Goal: Task Accomplishment & Management: Use online tool/utility

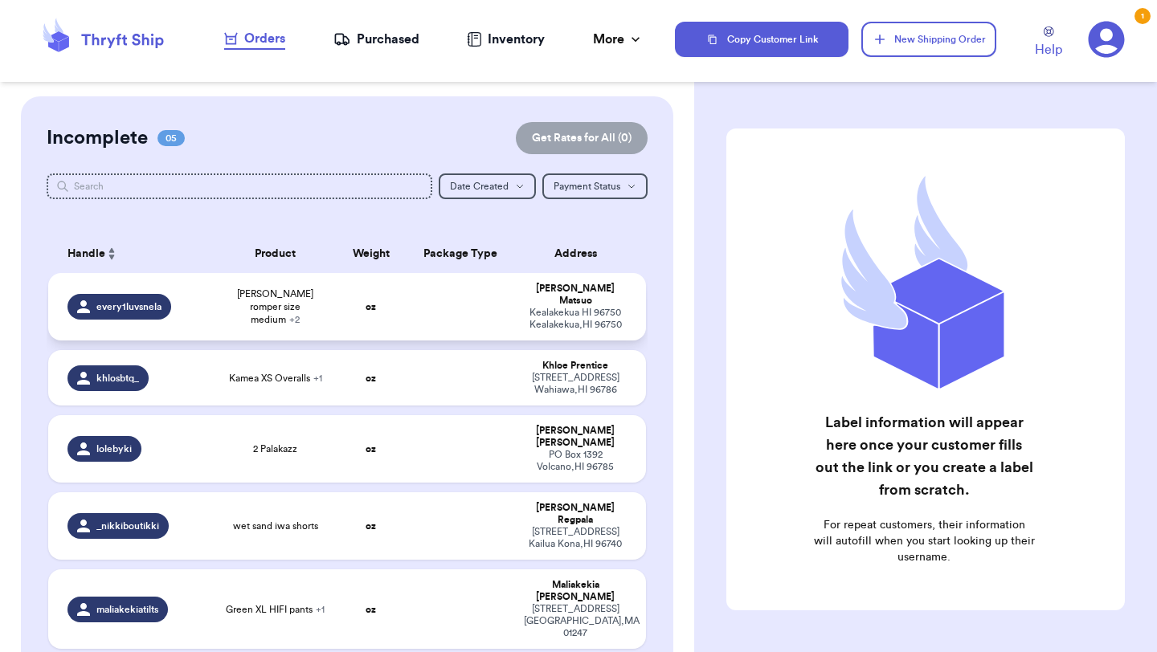
scroll to position [83, 0]
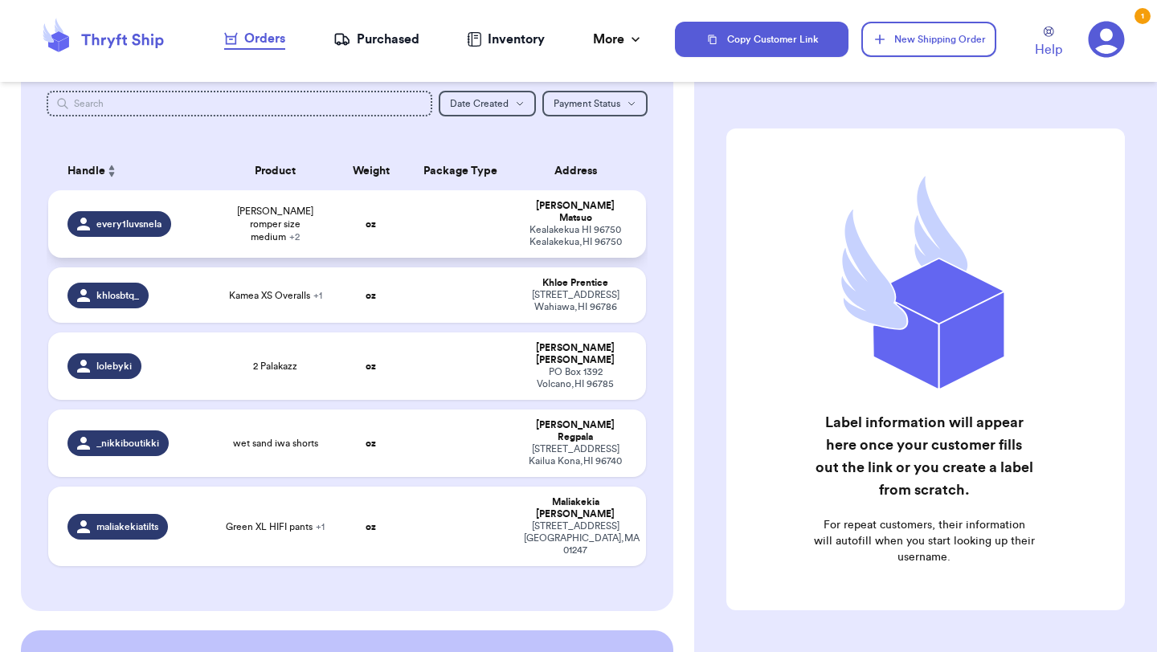
click at [262, 217] on span "[PERSON_NAME] romper size medium + 2" at bounding box center [275, 224] width 100 height 39
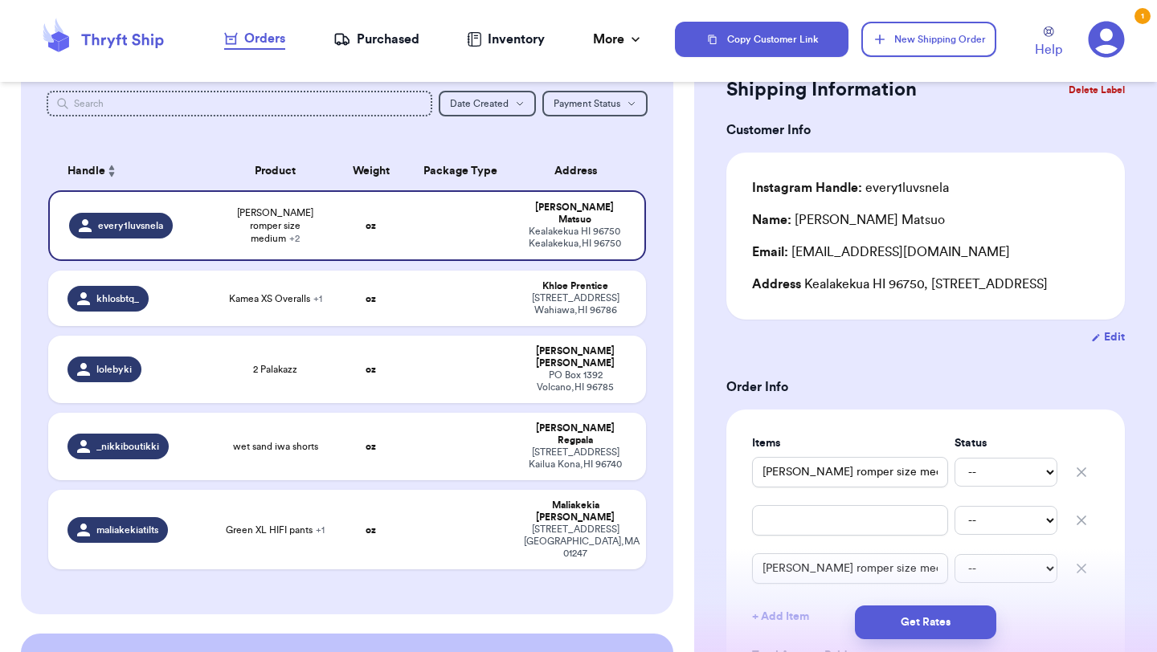
scroll to position [59, 0]
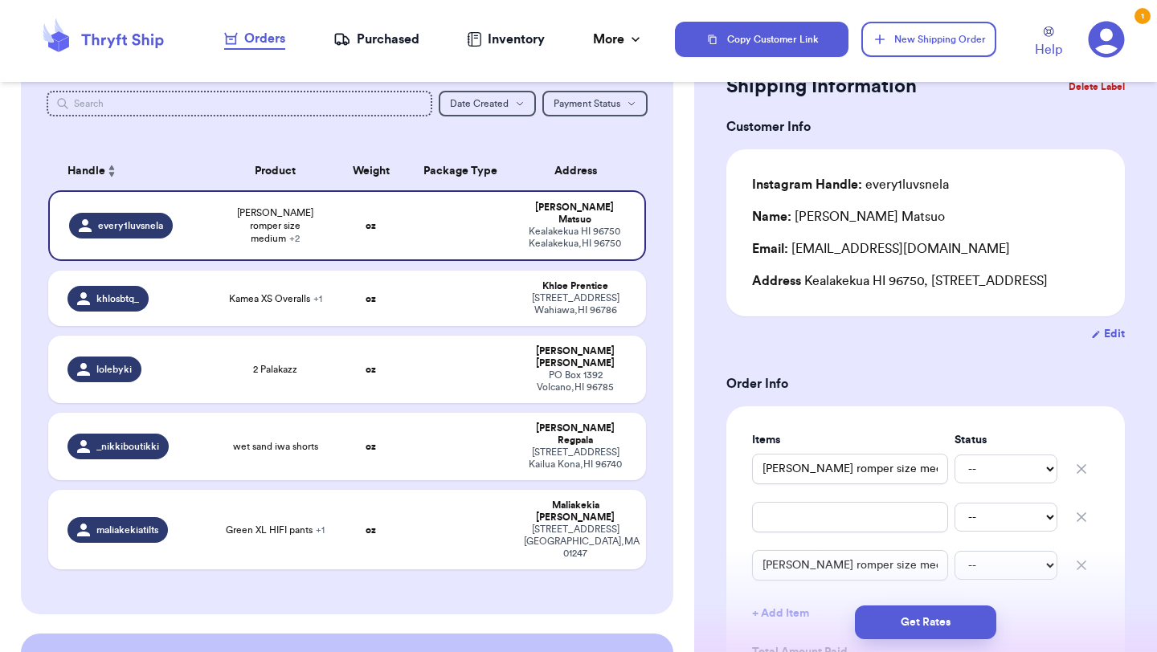
click at [1115, 342] on button "Edit" at bounding box center [1108, 334] width 34 height 16
select select "HI"
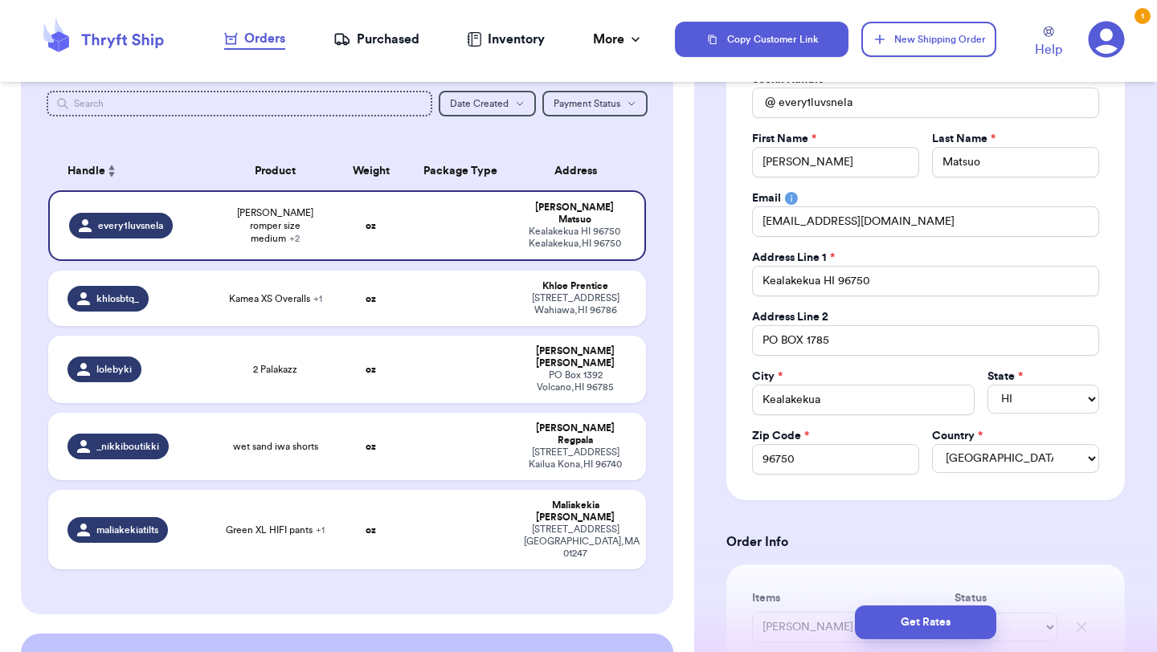
scroll to position [161, 0]
drag, startPoint x: 891, startPoint y: 280, endPoint x: 630, endPoint y: 271, distance: 262.0
click at [630, 271] on div "Customer Link New Order Incomplete 05 Get Rates for All ( 0 ) Get Rates for All…" at bounding box center [578, 326] width 1157 height 652
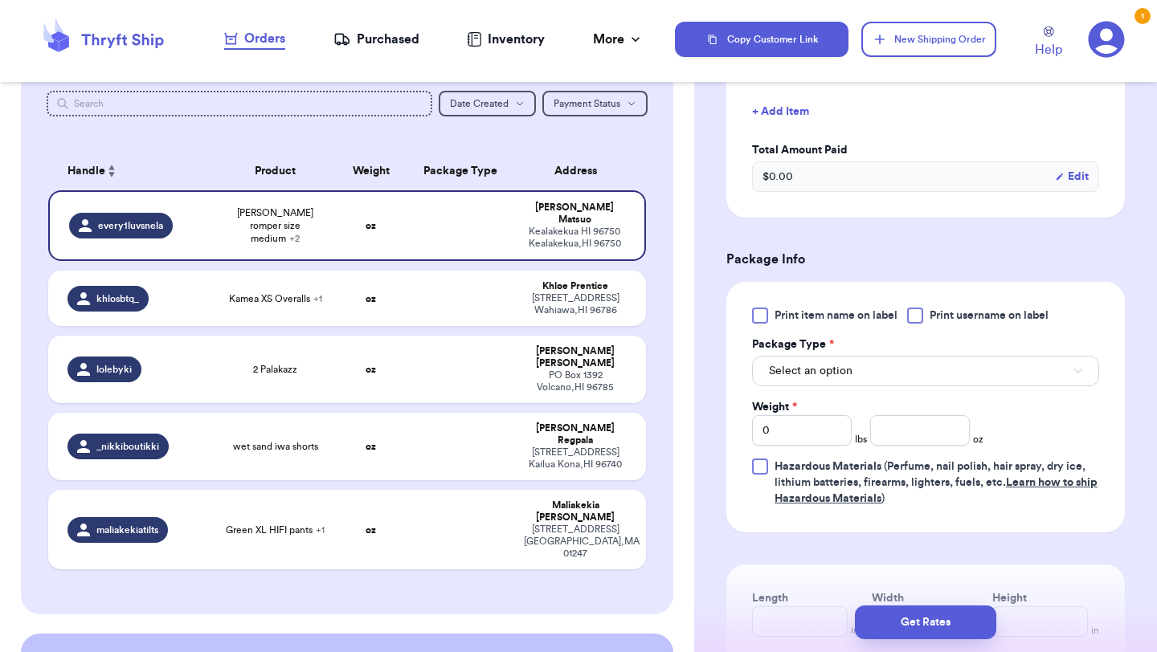
scroll to position [0, 0]
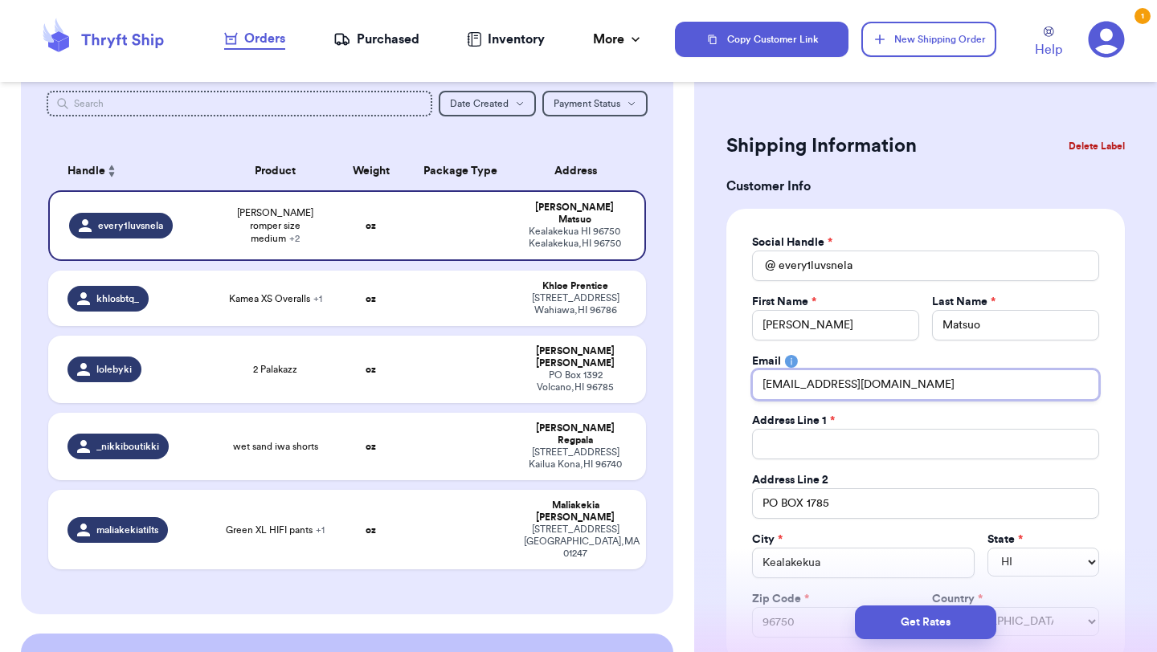
click at [863, 383] on input "[EMAIL_ADDRESS][DOMAIN_NAME]" at bounding box center [925, 384] width 347 height 31
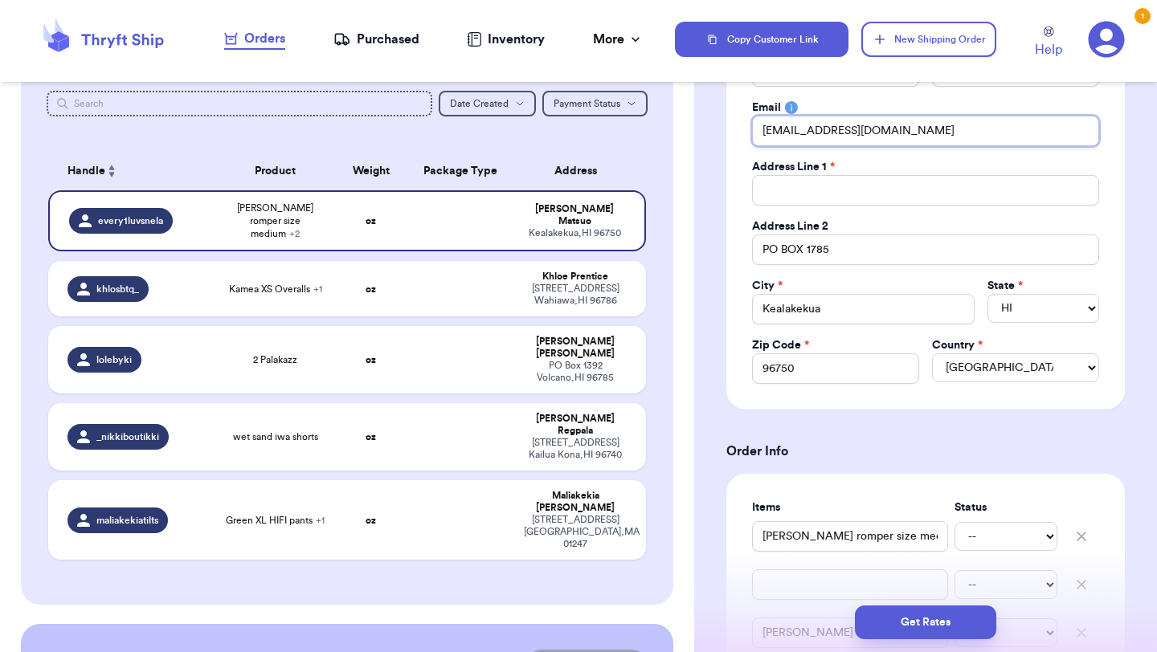
scroll to position [256, 0]
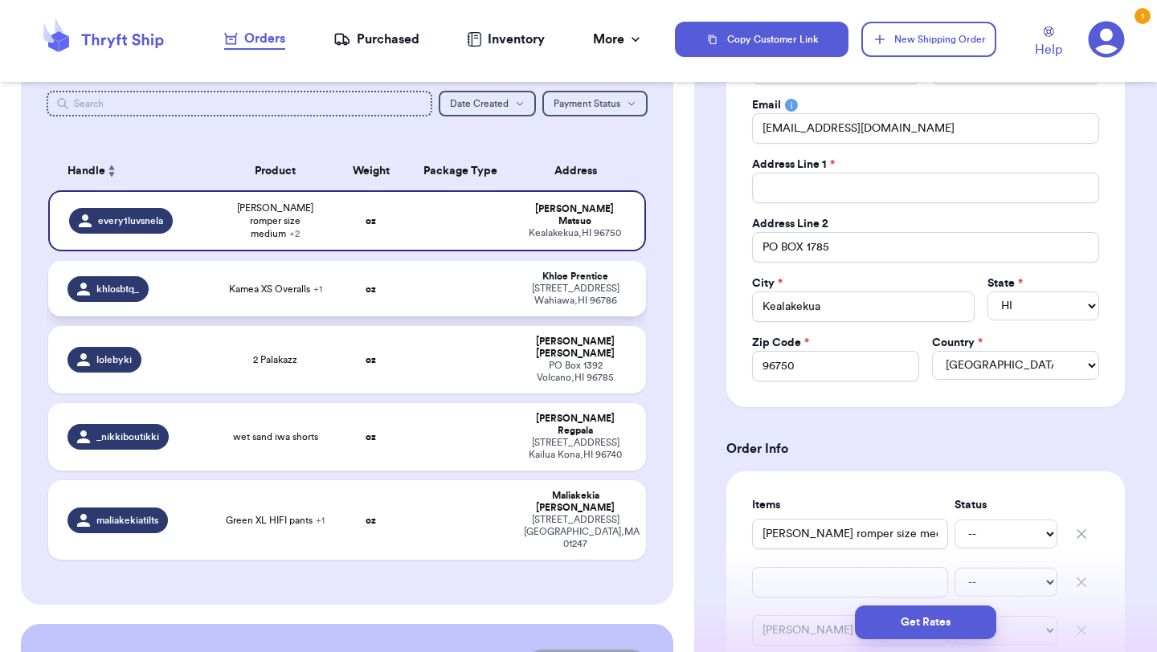
click at [558, 293] on div "[STREET_ADDRESS]" at bounding box center [575, 295] width 103 height 24
type input "Kamea XS Overalls"
type input "Lei Kinis Medium Shorts"
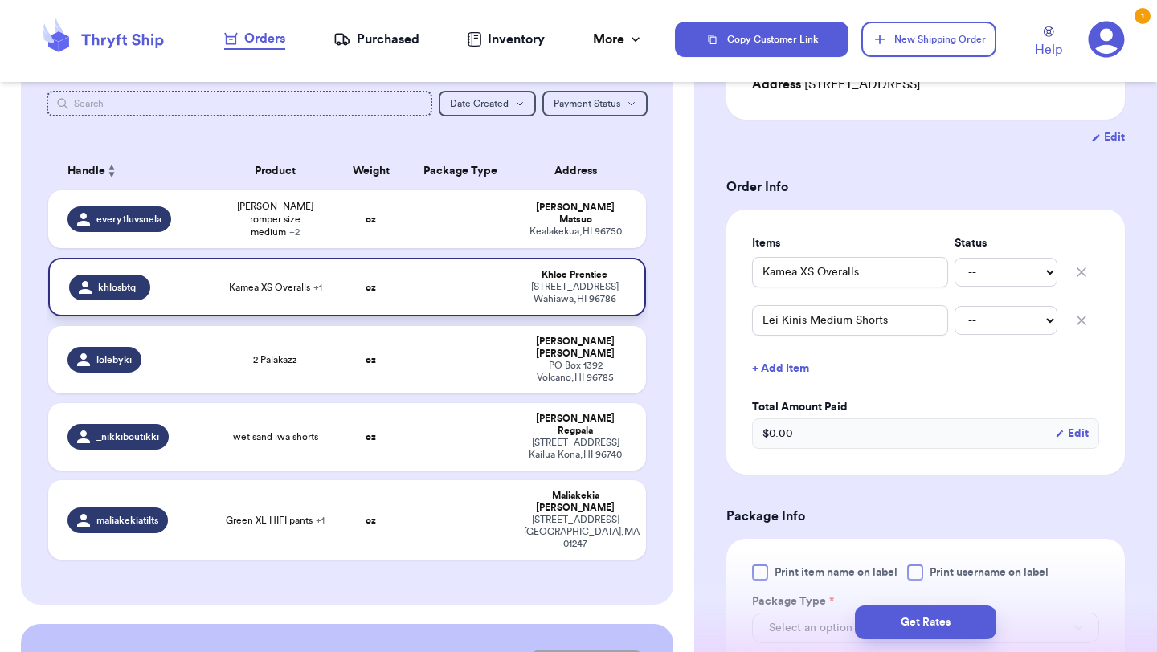
click at [296, 299] on td "Kamea XS Overalls + 1" at bounding box center [275, 287] width 120 height 59
click at [364, 219] on td "oz" at bounding box center [370, 219] width 71 height 58
type input "[PERSON_NAME] romper size medium"
select select "HI"
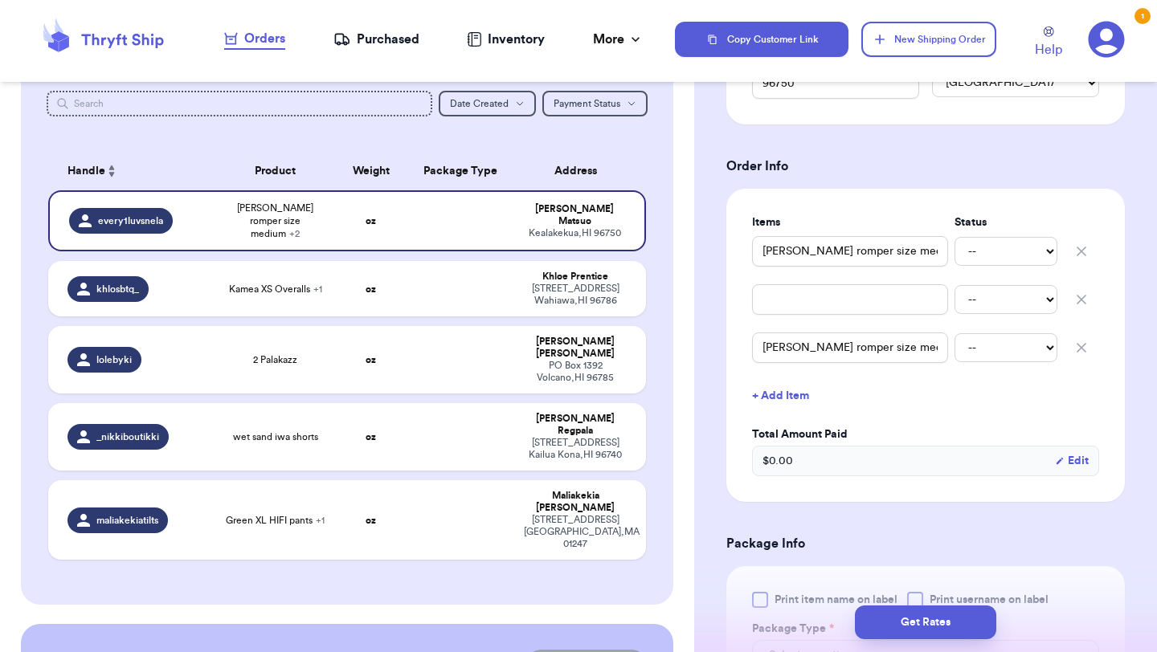
scroll to position [541, 0]
click at [1082, 344] on icon "button" at bounding box center [1081, 346] width 16 height 16
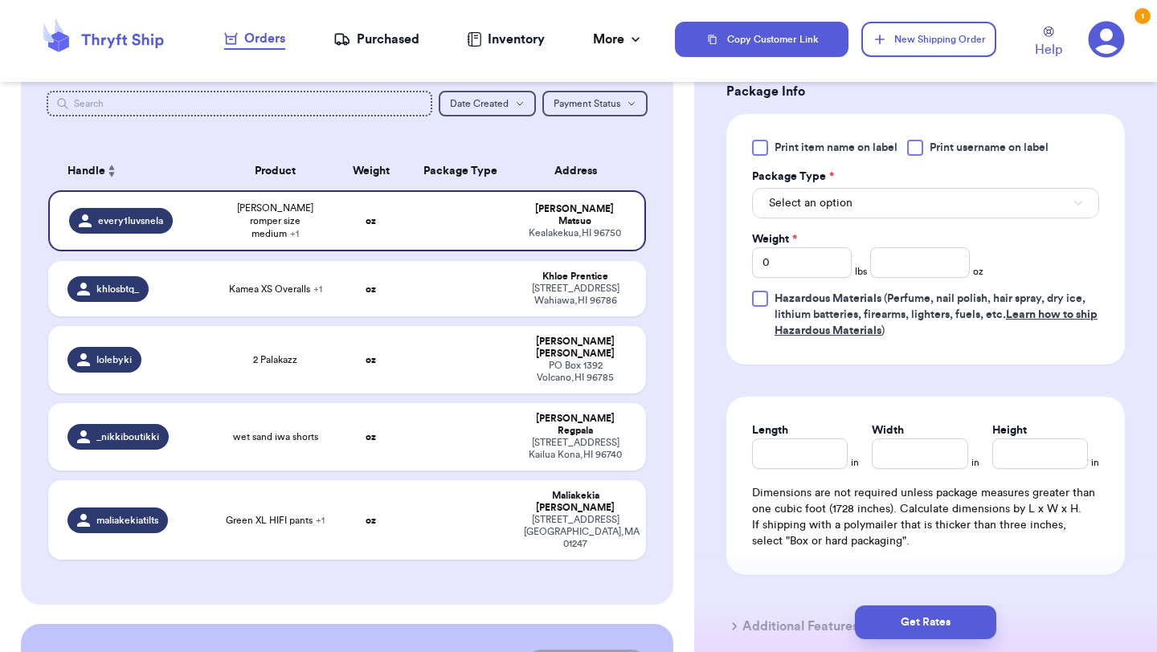
scroll to position [1063, 0]
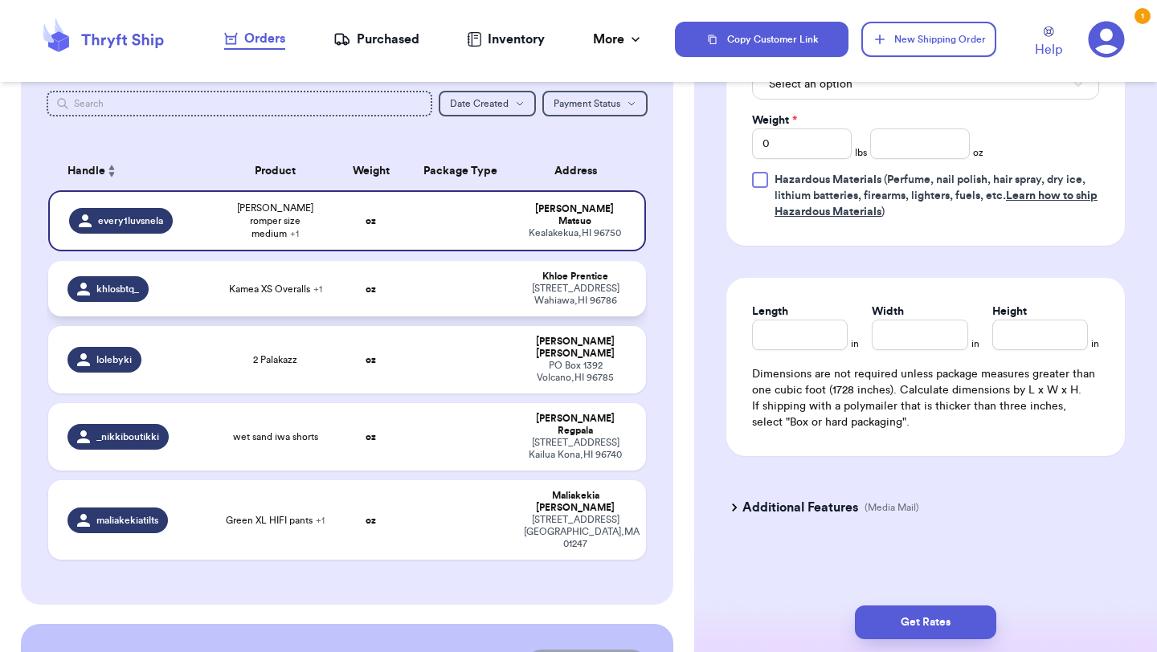
click at [503, 289] on td at bounding box center [460, 288] width 108 height 55
type input "Kamea XS Overalls"
type input "Lei Kinis Medium Shorts"
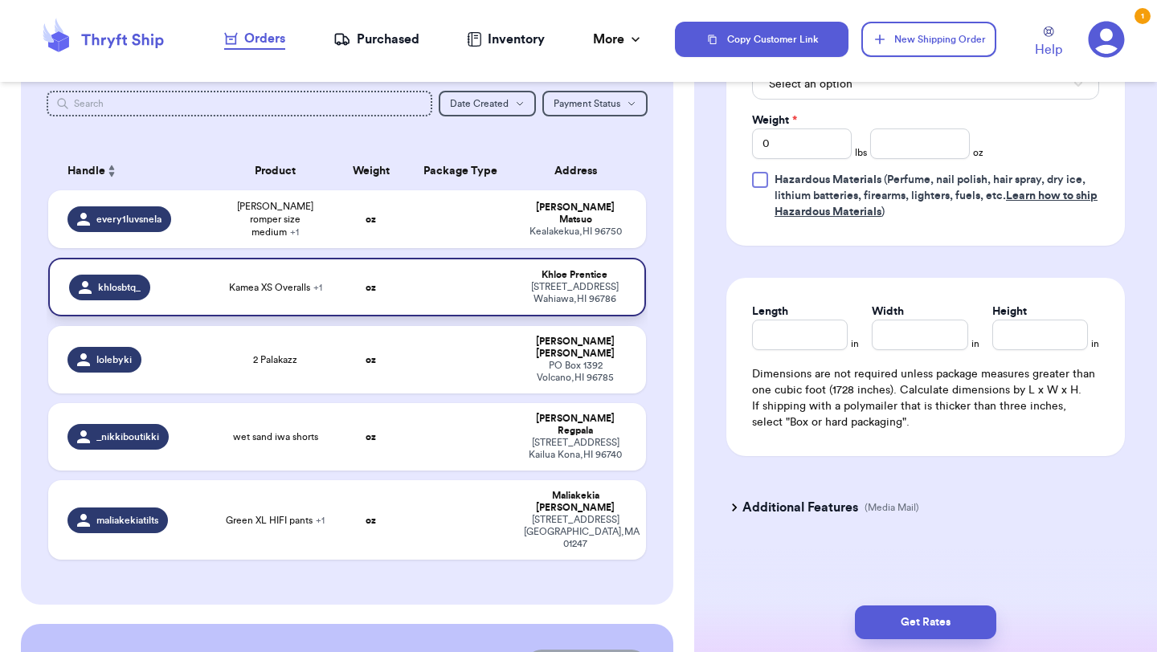
scroll to position [800, 0]
click at [447, 218] on td at bounding box center [460, 219] width 108 height 58
type input "[PERSON_NAME] romper size medium"
select select "HI"
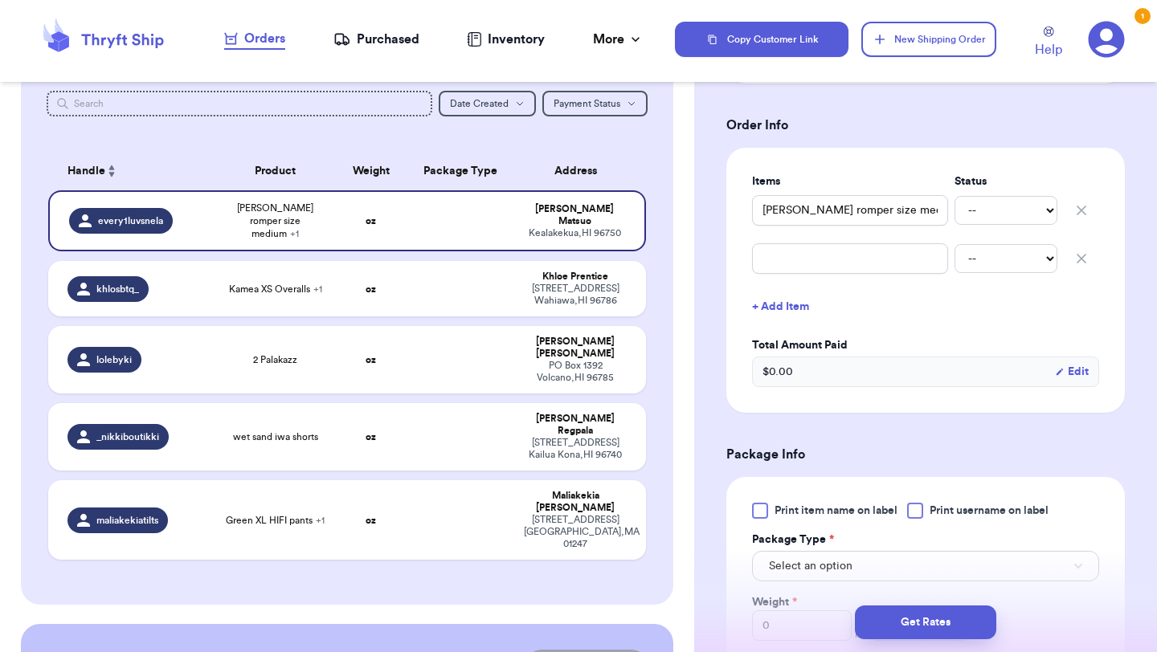
scroll to position [580, 0]
click at [1080, 259] on icon "button" at bounding box center [1081, 259] width 16 height 16
